Goal: Task Accomplishment & Management: Use online tool/utility

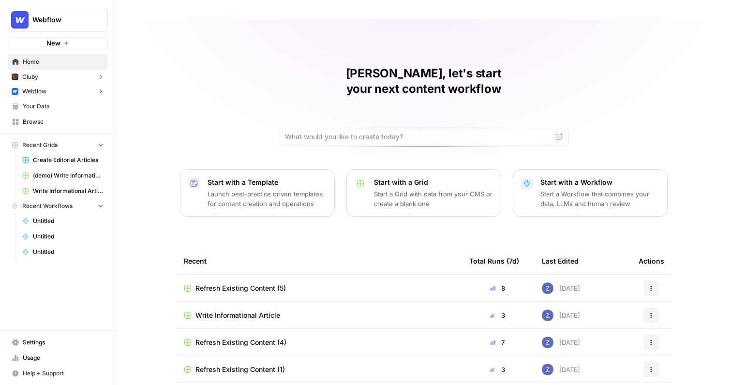
click at [70, 20] on span "Webflow" at bounding box center [61, 20] width 58 height 10
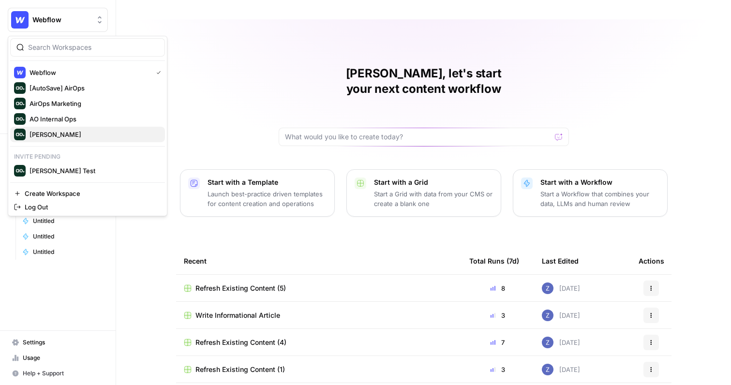
click at [54, 136] on span "[PERSON_NAME]" at bounding box center [93, 135] width 128 height 10
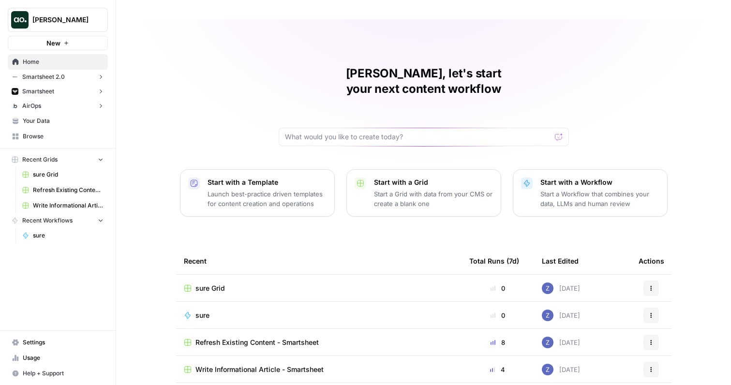
click at [51, 189] on span "Refresh Existing Content - Smartsheet" at bounding box center [68, 190] width 71 height 9
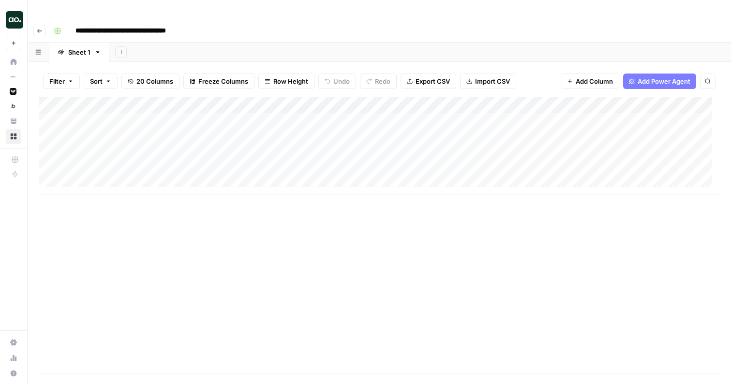
click at [40, 25] on button "Go back" at bounding box center [39, 31] width 13 height 13
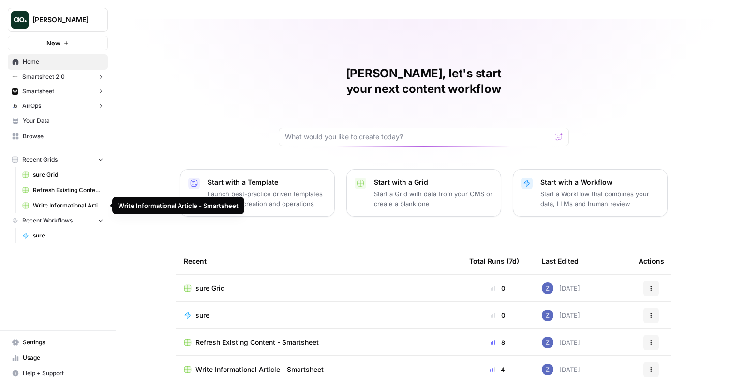
click at [73, 206] on span "Write Informational Article - Smartsheet" at bounding box center [68, 205] width 71 height 9
